Goal: Information Seeking & Learning: Find specific fact

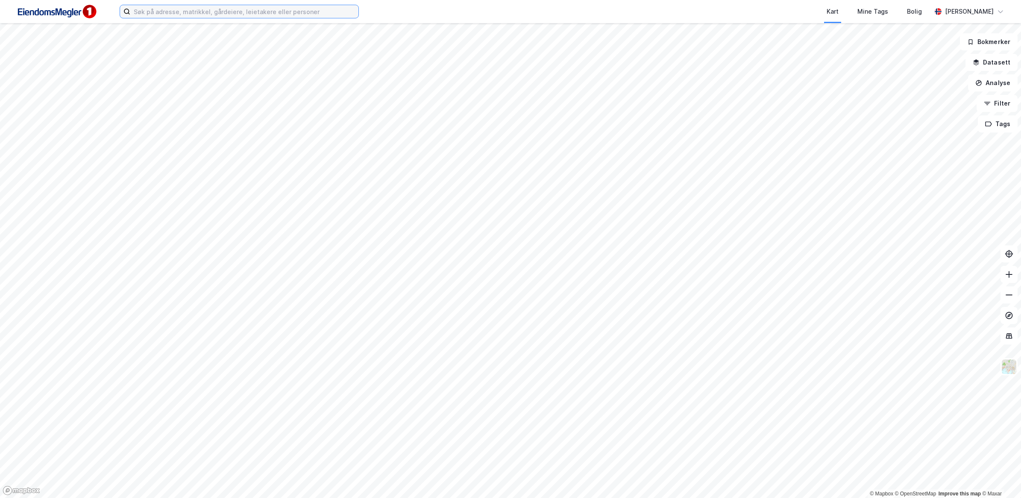
click at [246, 11] on input at bounding box center [244, 11] width 228 height 13
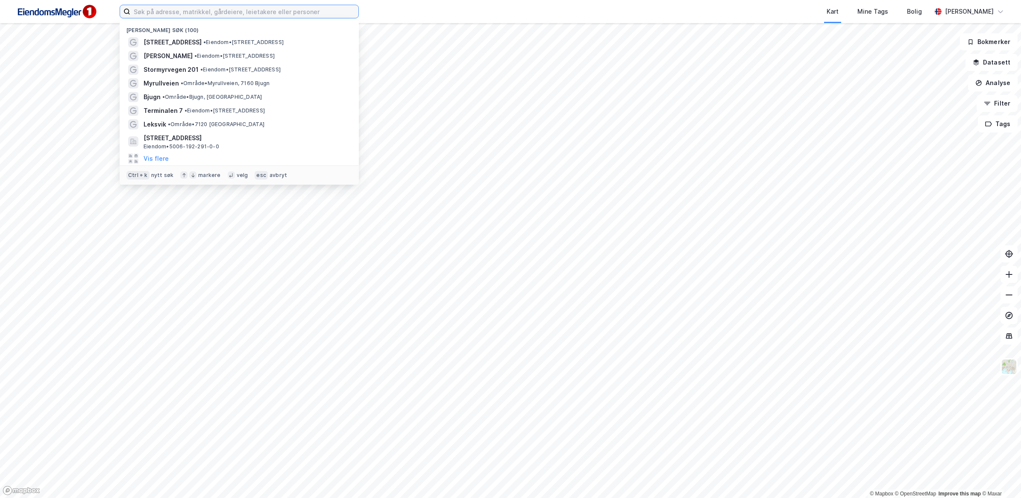
paste input "Vingvågen kai AS"
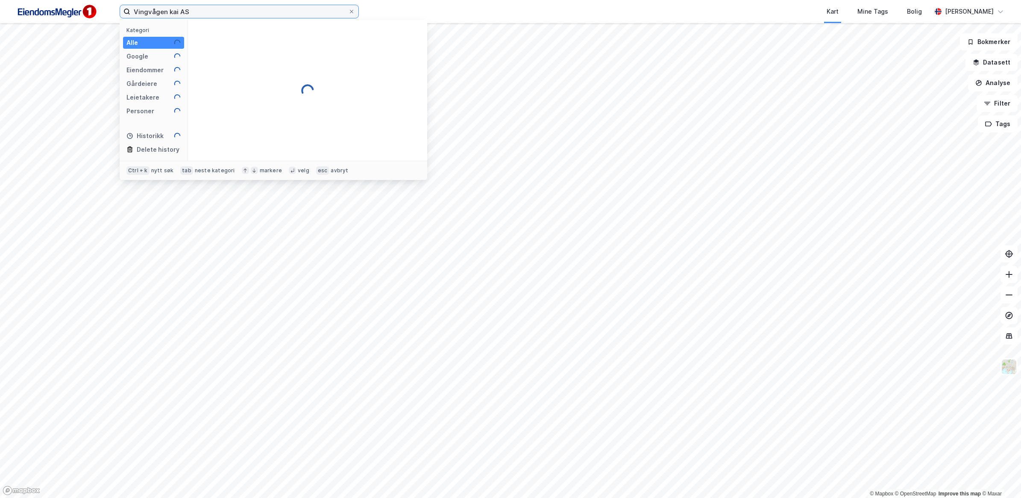
type input "Vingvågen kai AS"
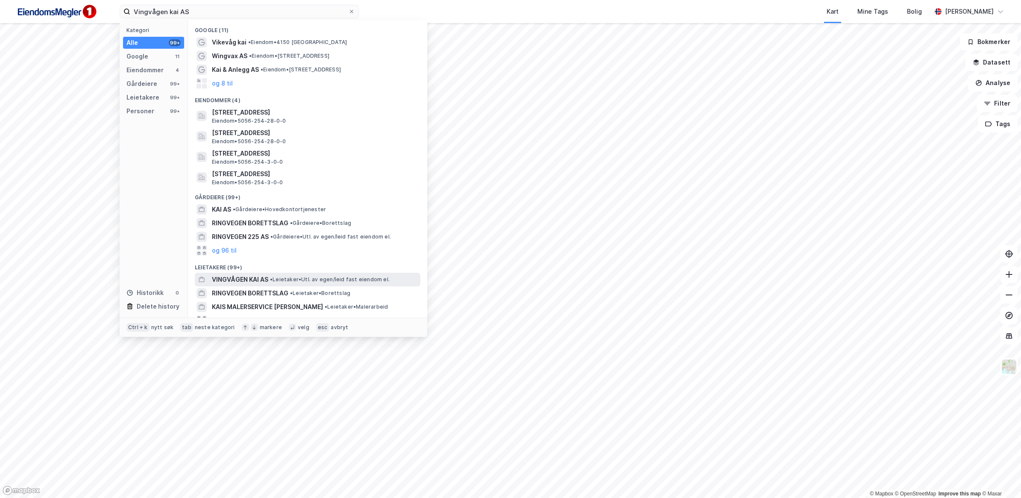
click at [244, 276] on span "VINGVÅGEN KAI AS" at bounding box center [240, 279] width 56 height 10
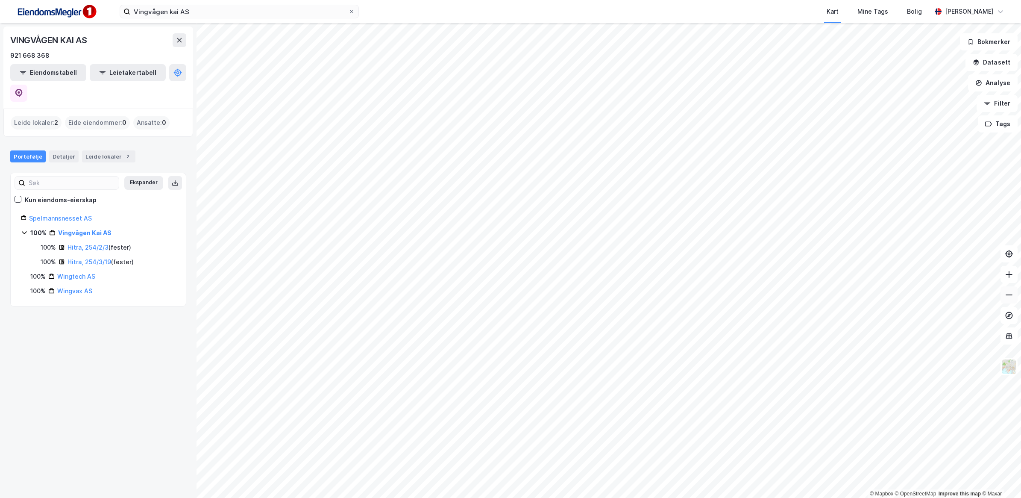
click at [1010, 292] on icon at bounding box center [1009, 294] width 9 height 9
click at [94, 243] on link "Hitra, 254/2/3" at bounding box center [87, 246] width 41 height 7
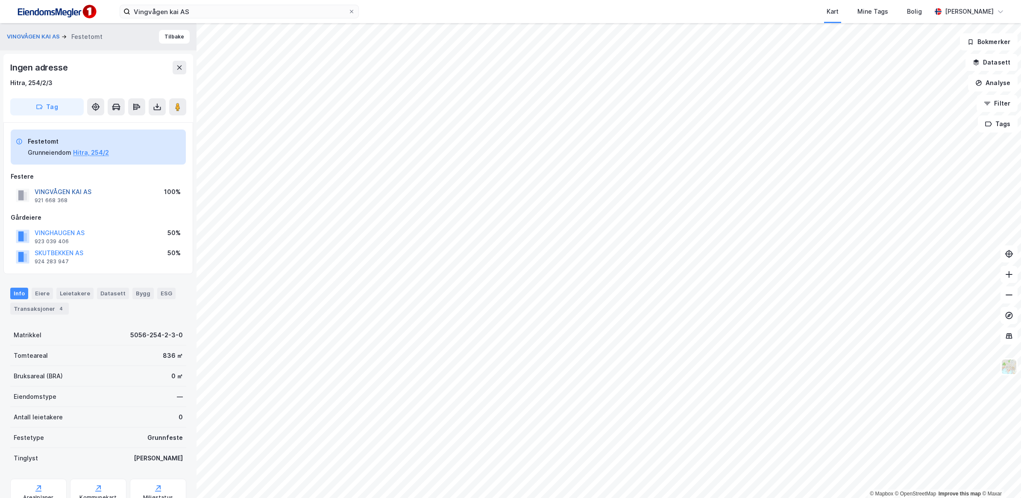
click at [0, 0] on button "VINGVÅGEN KAI AS" at bounding box center [0, 0] width 0 height 0
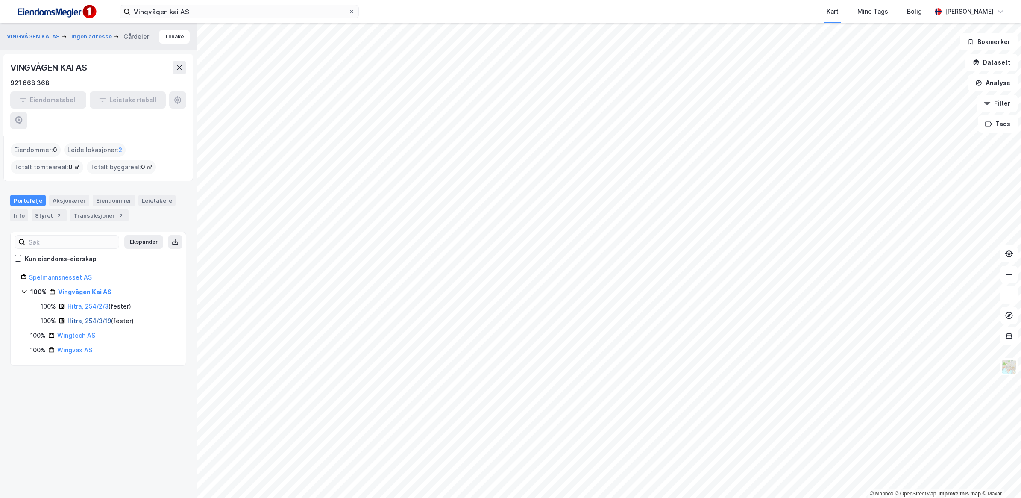
click at [94, 317] on link "Hitra, 254/3/19" at bounding box center [89, 320] width 44 height 7
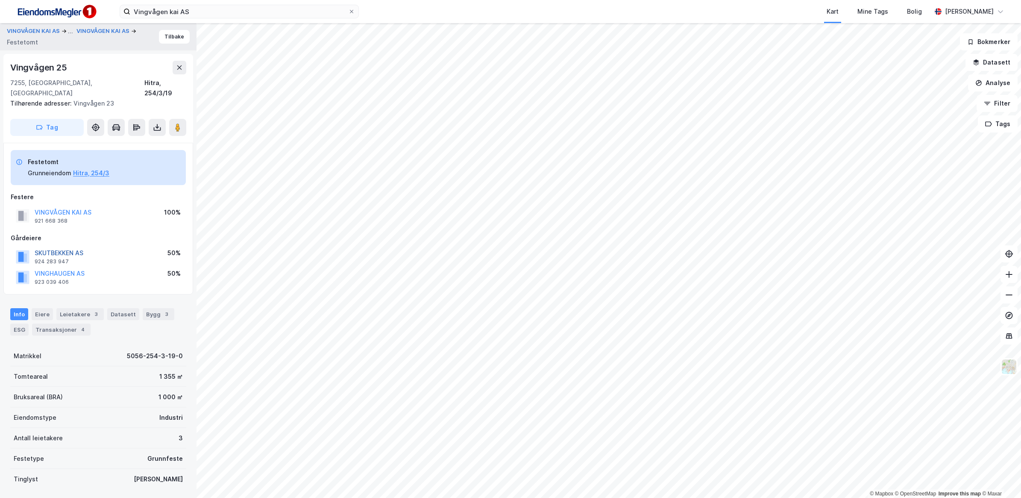
click at [0, 0] on button "SKUTBEKKEN AS" at bounding box center [0, 0] width 0 height 0
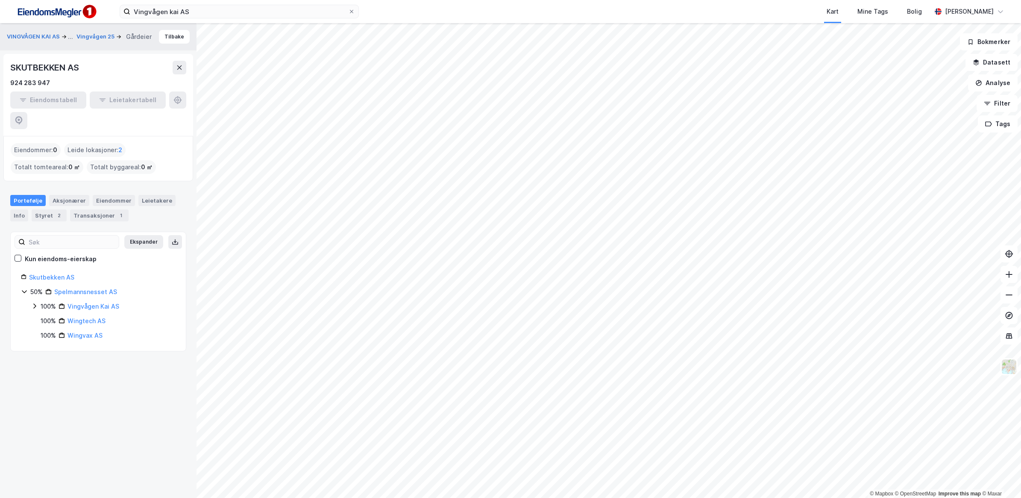
click at [35, 302] on icon at bounding box center [34, 305] width 7 height 7
click at [75, 195] on div "Aksjonærer" at bounding box center [69, 200] width 40 height 11
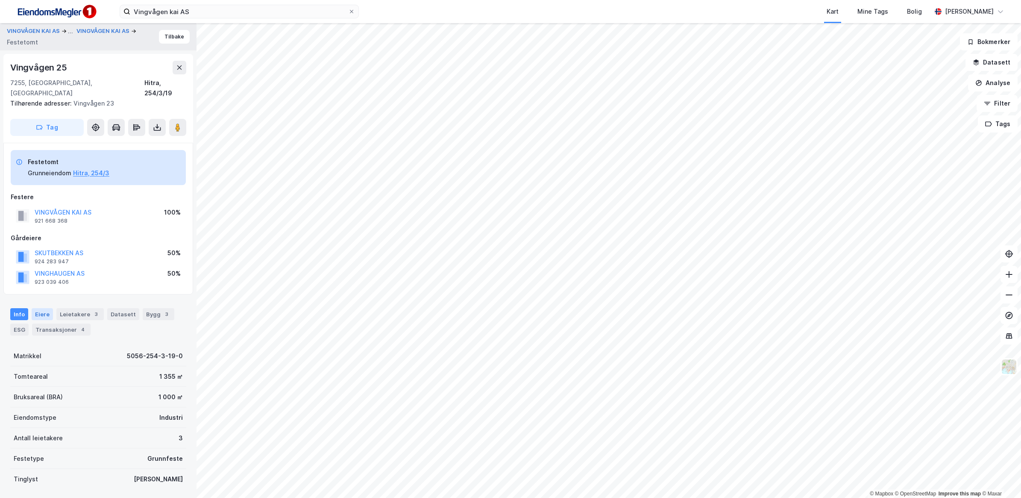
click at [43, 308] on div "Eiere" at bounding box center [42, 314] width 21 height 12
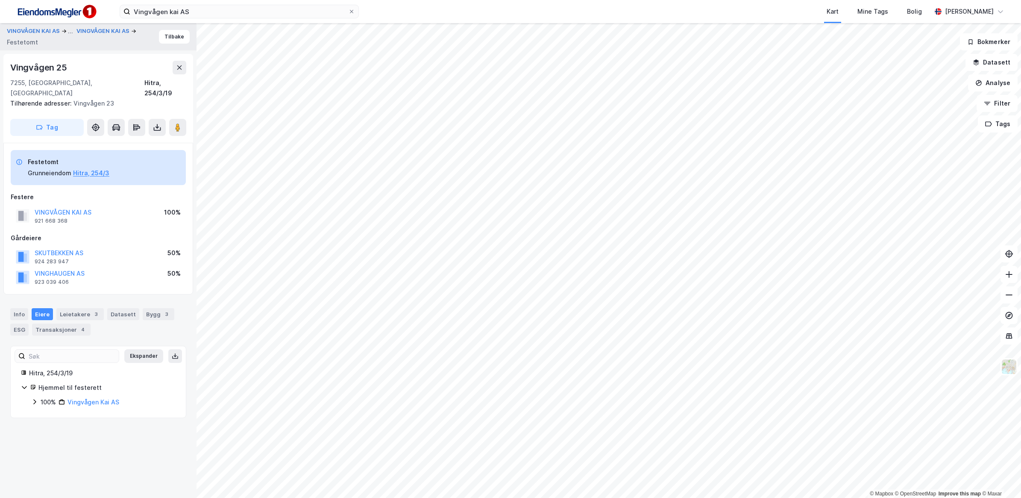
click at [35, 399] on icon at bounding box center [34, 401] width 3 height 5
click at [44, 413] on icon at bounding box center [44, 416] width 7 height 7
click at [56, 443] on icon at bounding box center [55, 445] width 3 height 5
click at [55, 428] on icon at bounding box center [55, 430] width 3 height 5
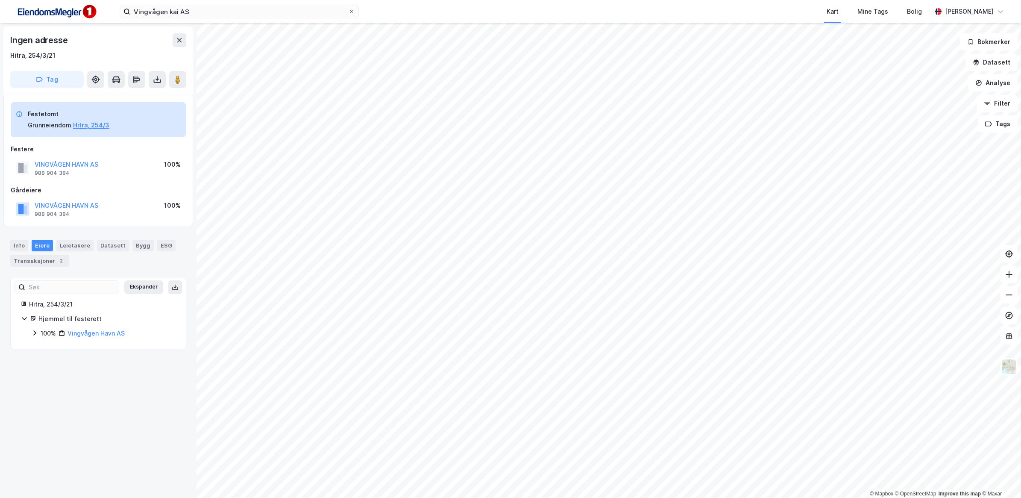
click at [34, 335] on icon at bounding box center [34, 332] width 3 height 5
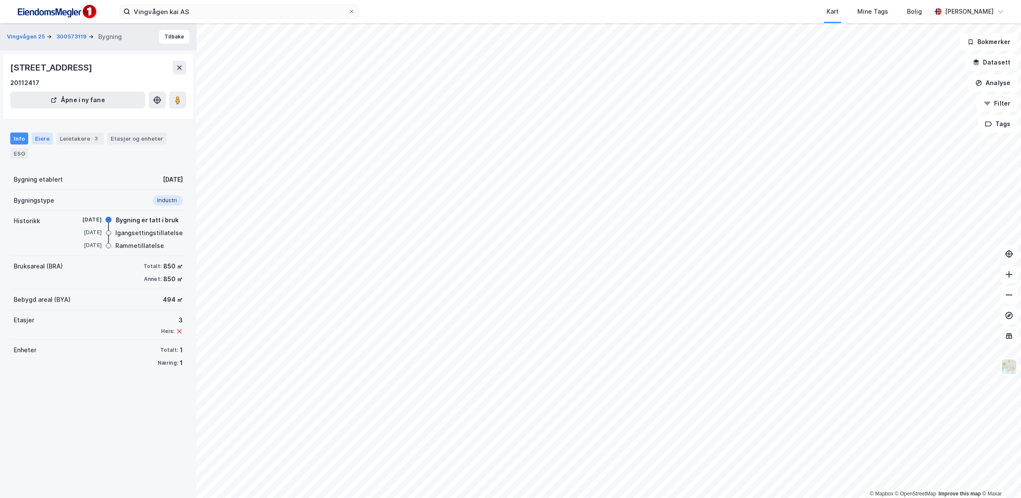
click at [39, 137] on div "Eiere" at bounding box center [42, 138] width 21 height 12
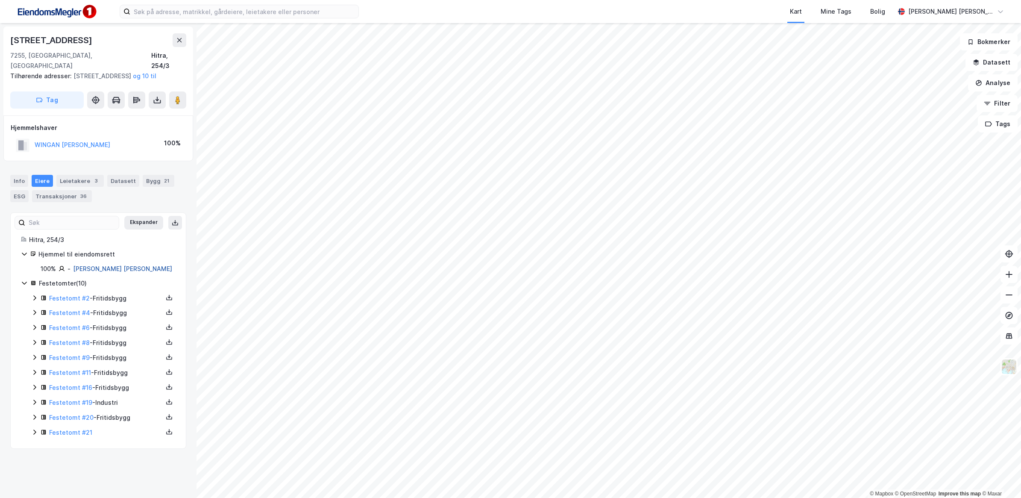
click at [102, 272] on link "[PERSON_NAME] [PERSON_NAME]" at bounding box center [122, 268] width 99 height 7
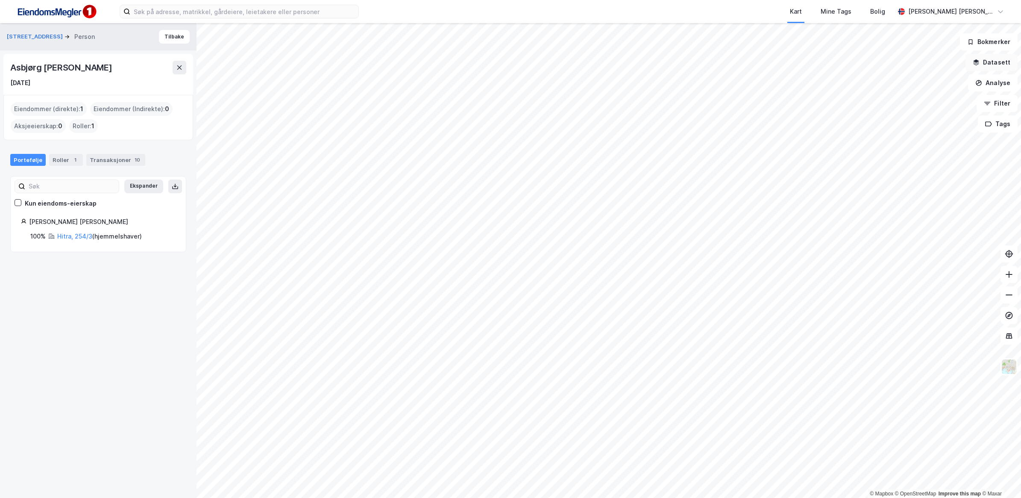
click at [991, 65] on button "Datasett" at bounding box center [991, 62] width 52 height 17
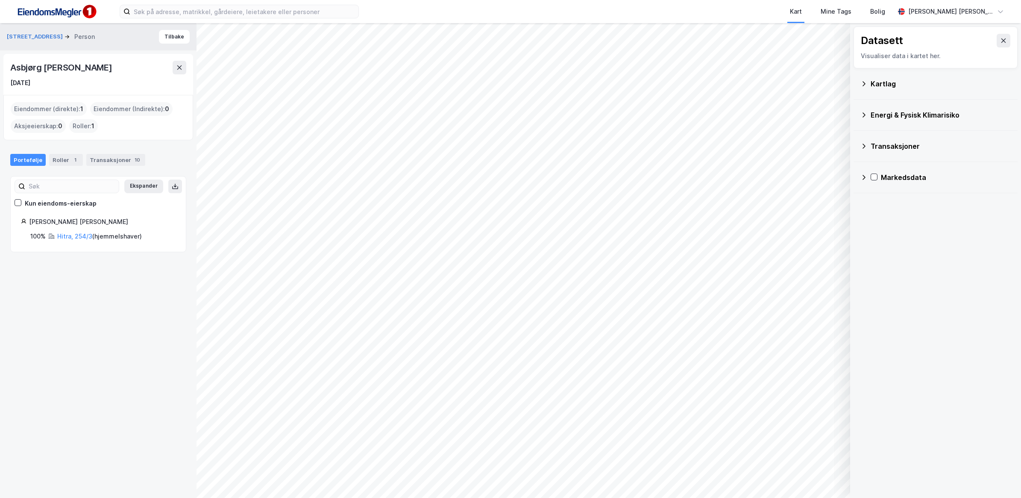
click at [864, 88] on div "Kartlag" at bounding box center [935, 83] width 150 height 21
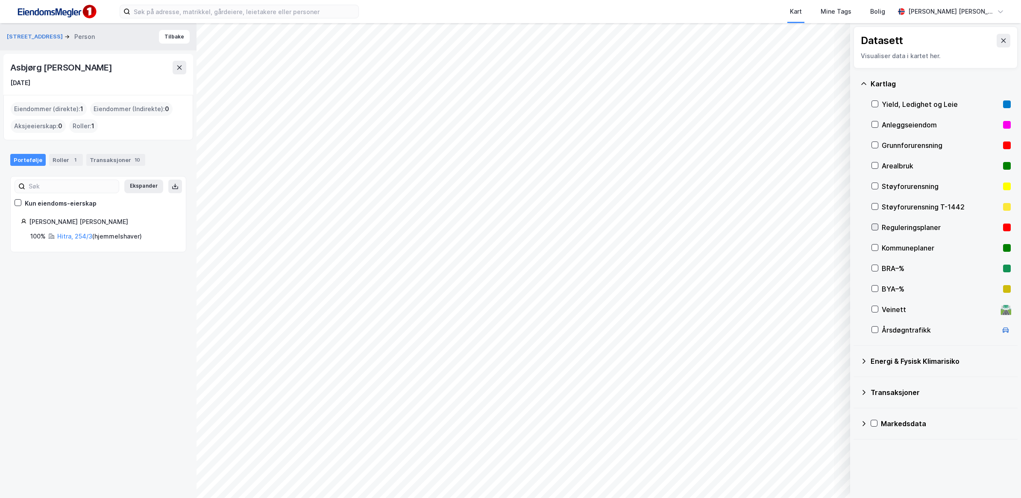
click at [872, 226] on icon at bounding box center [875, 227] width 6 height 6
click at [179, 67] on icon at bounding box center [179, 67] width 5 height 4
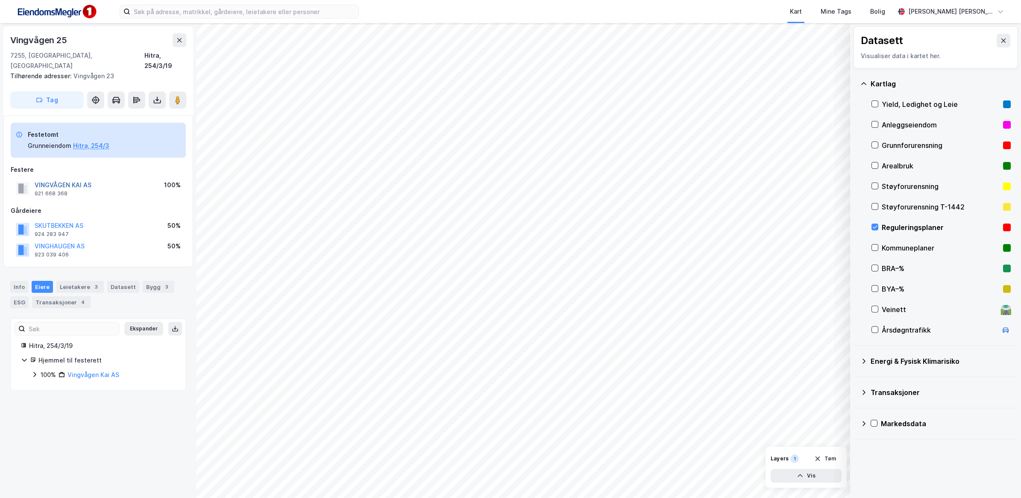
click at [0, 0] on button "VINGVÅGEN KAI AS" at bounding box center [0, 0] width 0 height 0
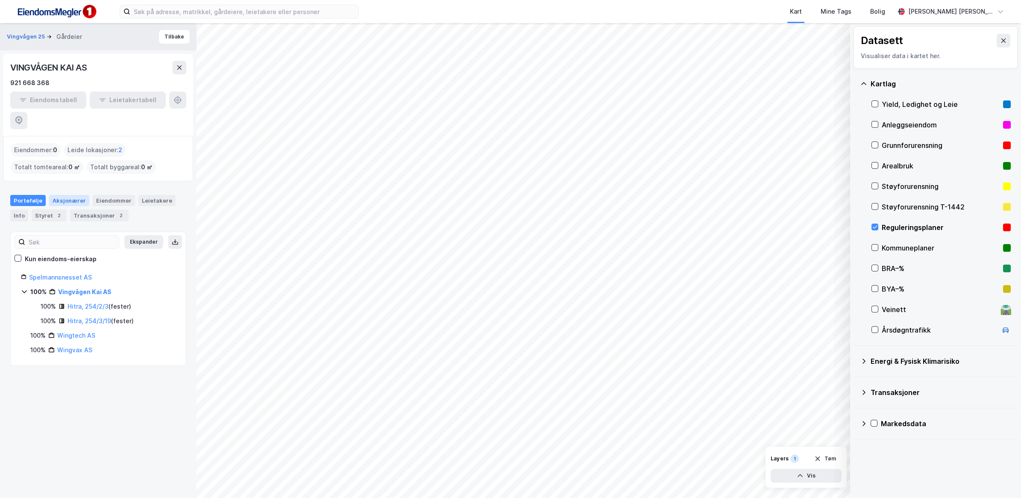
click at [71, 195] on div "Aksjonærer" at bounding box center [69, 200] width 40 height 11
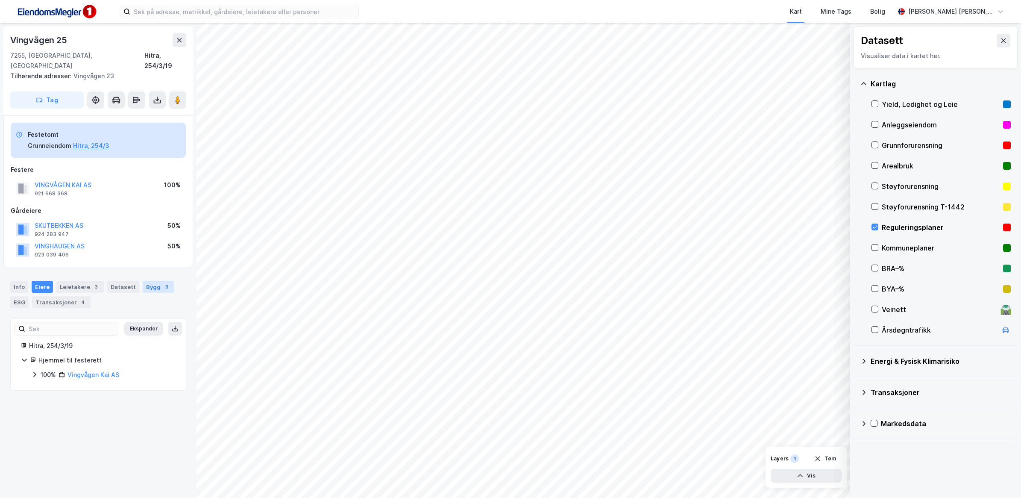
click at [153, 281] on div "Bygg 3" at bounding box center [159, 287] width 32 height 12
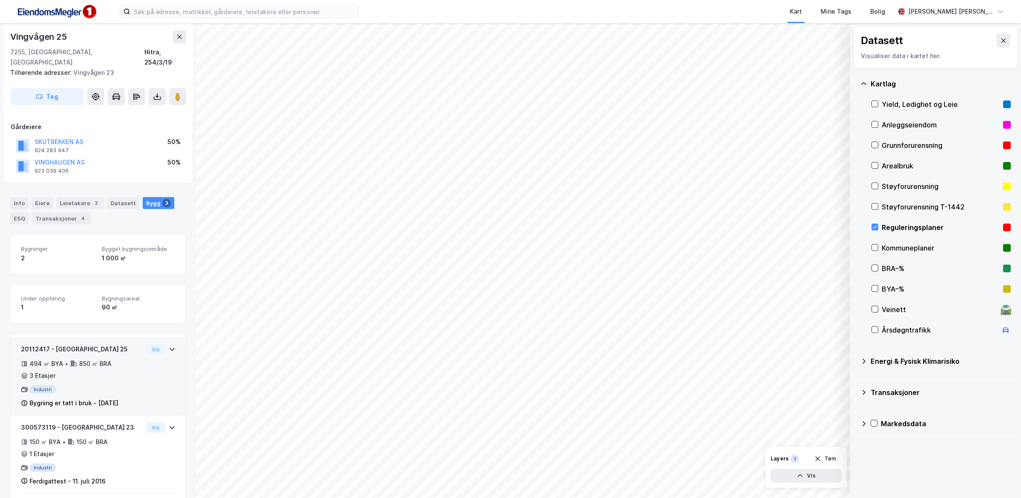
scroll to position [172, 0]
